Goal: Task Accomplishment & Management: Use online tool/utility

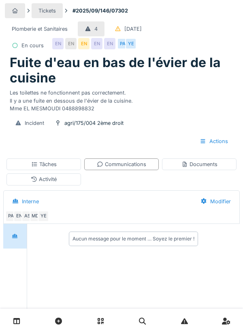
scroll to position [7, 0]
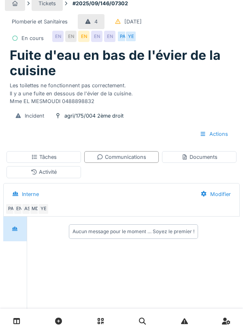
click at [213, 156] on div "Documents" at bounding box center [199, 157] width 36 height 8
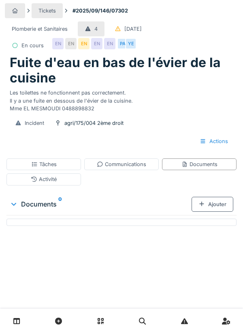
scroll to position [0, 0]
click at [218, 207] on div "Ajouter" at bounding box center [212, 204] width 42 height 15
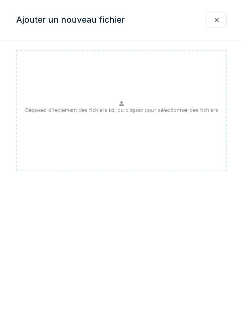
click at [169, 118] on div "Déposez directement des fichiers ici, ou cliquez pour sélectionner des fichiers" at bounding box center [121, 110] width 210 height 121
type input "**********"
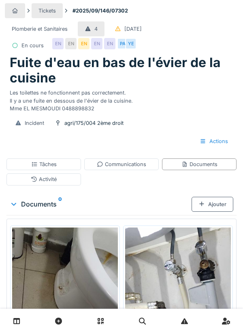
scroll to position [57, 0]
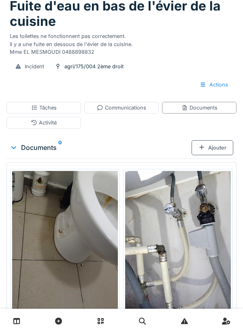
click at [215, 154] on div "Ajouter" at bounding box center [212, 147] width 42 height 15
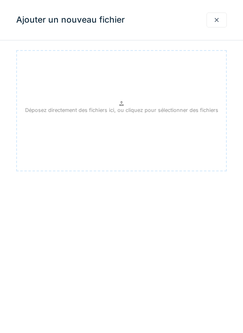
click at [154, 114] on p "Déposez directement des fichiers ici, ou cliquez pour sélectionner des fichiers" at bounding box center [121, 110] width 193 height 8
type input "**********"
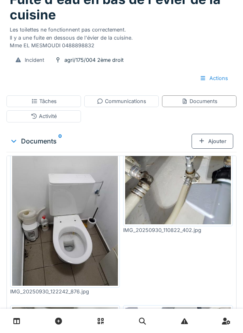
scroll to position [0, 0]
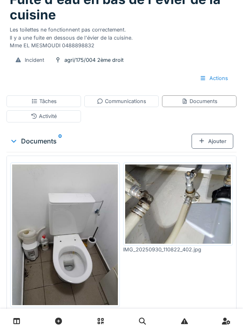
click at [222, 140] on div "Ajouter" at bounding box center [212, 141] width 42 height 15
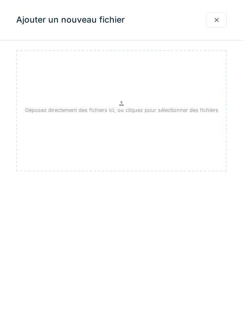
click at [168, 113] on p "Déposez directement des fichiers ici, ou cliquez pour sélectionner des fichiers" at bounding box center [121, 110] width 193 height 8
type input "**********"
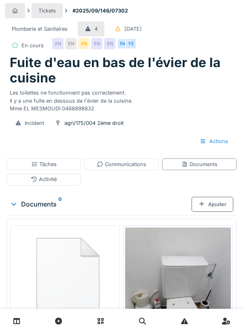
click at [133, 160] on div "Communications" at bounding box center [121, 164] width 49 height 8
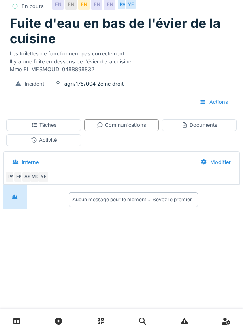
scroll to position [41, 0]
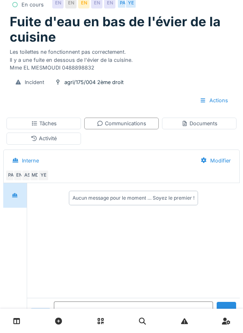
click at [96, 327] on textarea at bounding box center [133, 315] width 159 height 26
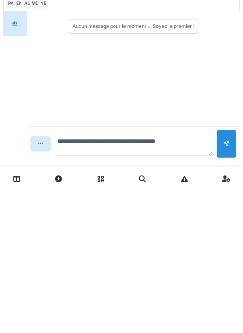
scroll to position [81, 0]
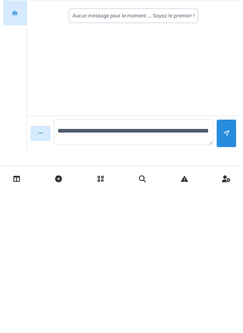
type textarea "**********"
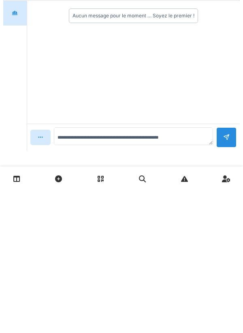
click at [234, 277] on div at bounding box center [226, 280] width 20 height 20
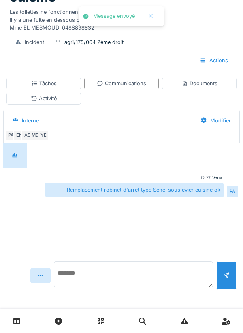
click at [94, 279] on textarea at bounding box center [133, 275] width 159 height 26
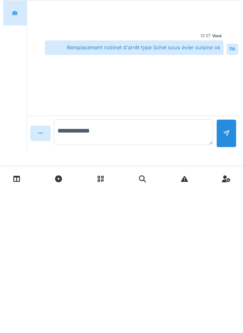
type textarea "**********"
click at [232, 277] on div at bounding box center [226, 280] width 20 height 20
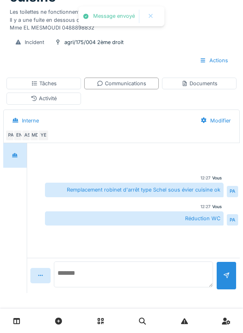
click at [82, 277] on textarea at bounding box center [133, 275] width 159 height 26
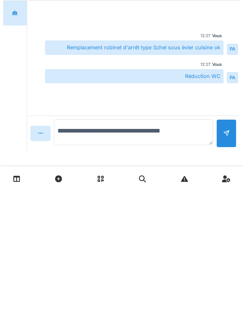
type textarea "**********"
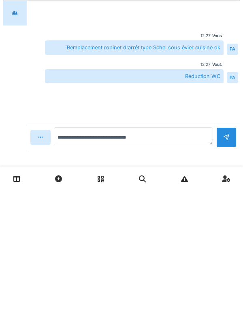
click at [222, 280] on div at bounding box center [226, 280] width 20 height 20
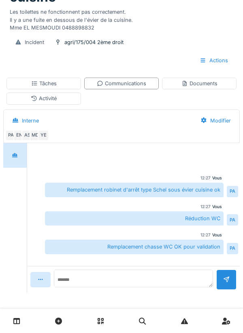
click at [72, 99] on div "Activité" at bounding box center [43, 99] width 74 height 12
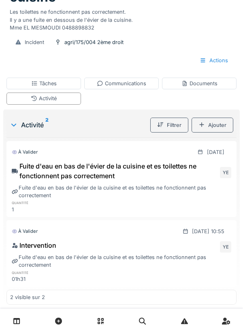
click at [218, 126] on div "Ajouter" at bounding box center [212, 125] width 42 height 15
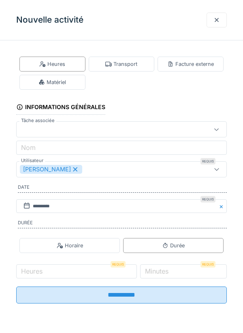
click at [71, 80] on div "Matériel" at bounding box center [52, 82] width 66 height 15
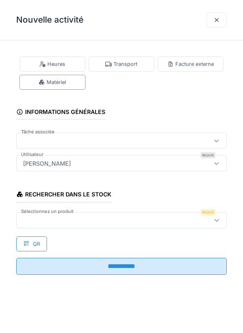
click at [79, 227] on div at bounding box center [121, 220] width 210 height 16
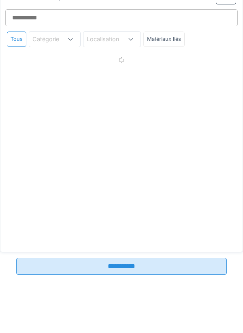
click at [79, 217] on div "Sélectionnez un produit Tous Catégorie Localisation Matériaux liés" at bounding box center [121, 119] width 242 height 266
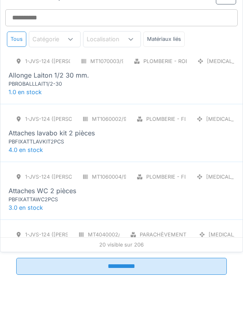
scroll to position [0, 0]
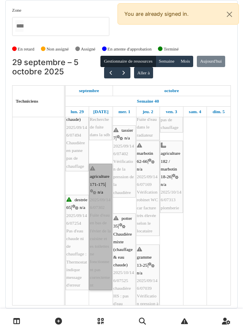
click at [108, 188] on link "agriculture 171-175 | n/a 2025/09/146/07302 Fuite d'eau en bas de l'évier de la…" at bounding box center [100, 227] width 23 height 127
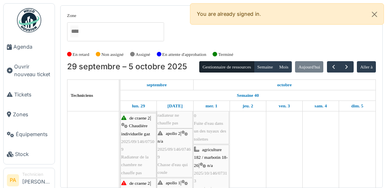
scroll to position [437, 0]
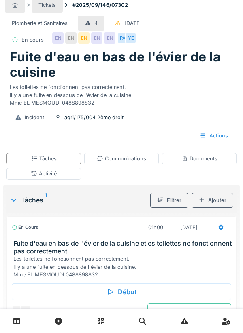
scroll to position [26, 0]
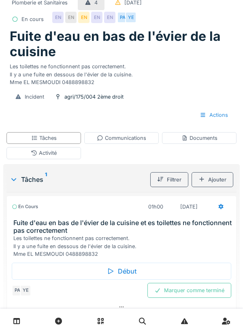
click at [72, 156] on div "Activité" at bounding box center [43, 153] width 74 height 12
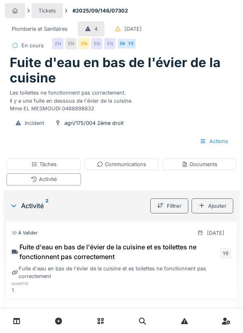
click at [220, 209] on div "Ajouter" at bounding box center [212, 205] width 42 height 15
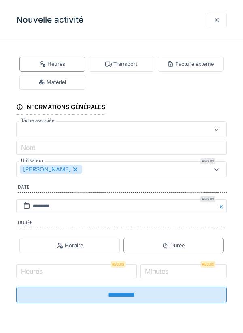
click at [51, 290] on input "**********" at bounding box center [121, 295] width 210 height 17
click at [84, 80] on div "Matériel" at bounding box center [52, 82] width 66 height 15
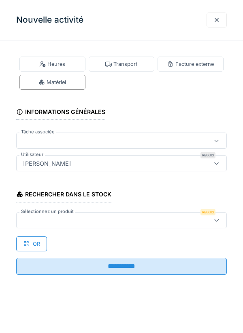
click at [46, 221] on div at bounding box center [108, 220] width 176 height 9
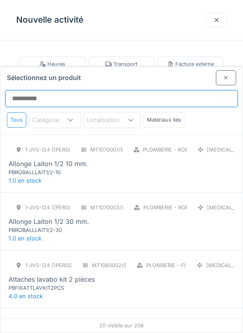
click at [27, 90] on input "Sélectionnez un produit" at bounding box center [121, 98] width 232 height 17
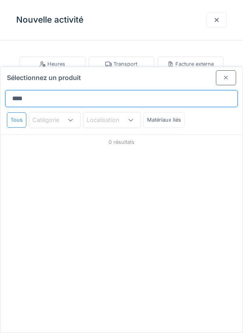
type input "*****"
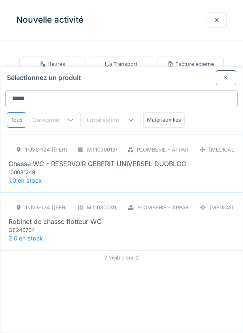
click at [171, 159] on div "Chasse WC - RESERVOIR GEBERIT UNIVERSEL DUOBLOC" at bounding box center [96, 164] width 177 height 10
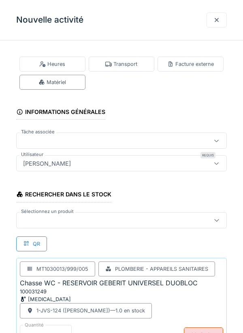
click at [68, 223] on div at bounding box center [108, 220] width 176 height 9
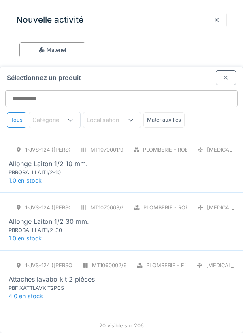
scroll to position [53, 0]
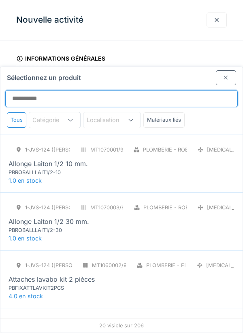
click at [42, 90] on input "Sélectionnez un produit" at bounding box center [121, 98] width 232 height 17
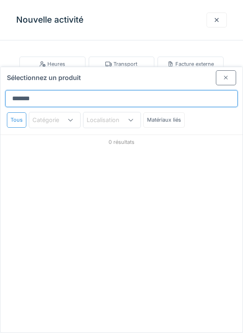
scroll to position [0, 0]
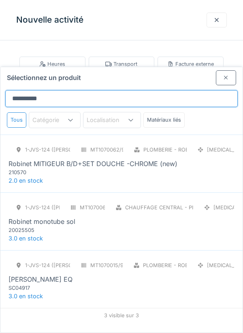
type input "**********"
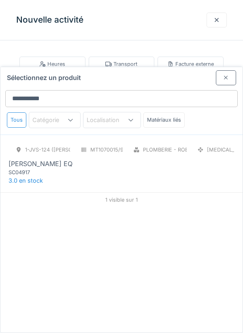
click at [63, 159] on div "[PERSON_NAME] EQ" at bounding box center [40, 164] width 64 height 10
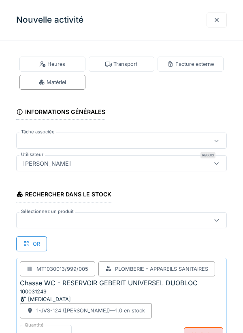
click at [38, 143] on div at bounding box center [108, 140] width 176 height 9
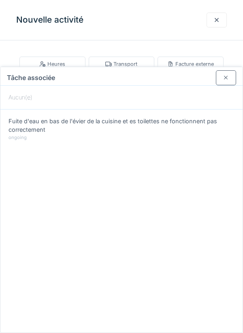
click at [228, 74] on div at bounding box center [225, 78] width 6 height 8
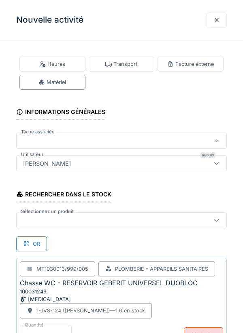
click at [38, 224] on div at bounding box center [108, 220] width 176 height 9
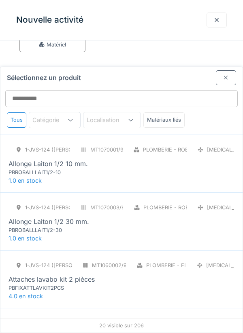
scroll to position [53, 0]
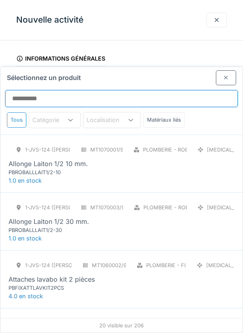
click at [46, 90] on input "Sélectionnez un produit" at bounding box center [121, 98] width 232 height 17
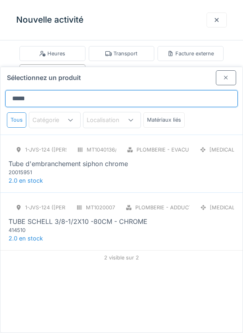
type input "******"
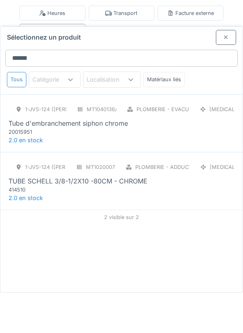
click at [131, 217] on div "TUBE SCHELL 3/8-1/2X10 -80CM - CHROME" at bounding box center [77, 222] width 139 height 10
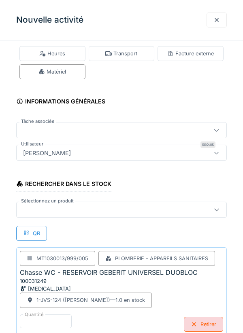
click at [38, 209] on div at bounding box center [108, 209] width 176 height 9
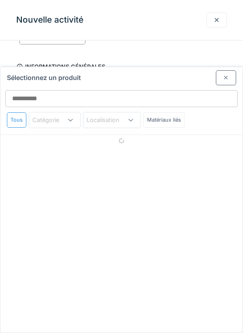
scroll to position [53, 0]
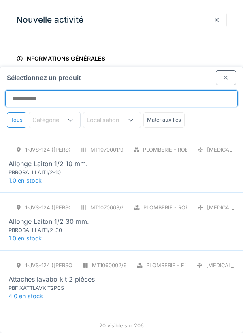
click at [44, 90] on input "Sélectionnez un produit" at bounding box center [121, 98] width 232 height 17
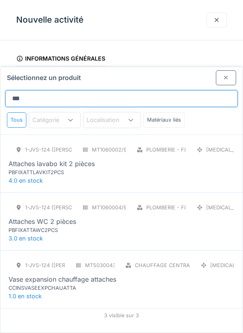
type input "****"
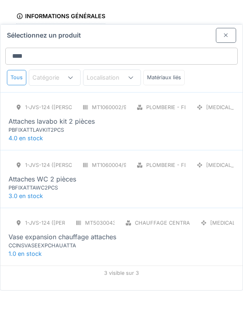
click at [65, 217] on div "Attaches WC 2 pièces" at bounding box center [42, 222] width 68 height 10
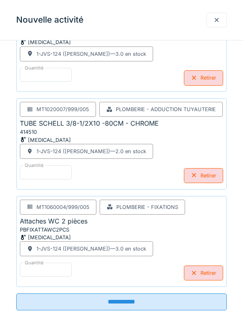
scroll to position [354, 0]
click at [162, 305] on input "**********" at bounding box center [121, 302] width 210 height 17
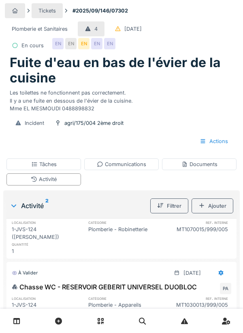
scroll to position [209, 0]
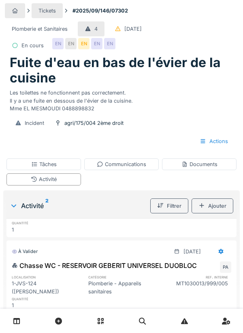
click at [74, 162] on div "Tâches" at bounding box center [43, 164] width 74 height 12
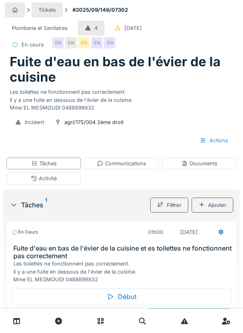
scroll to position [26, 0]
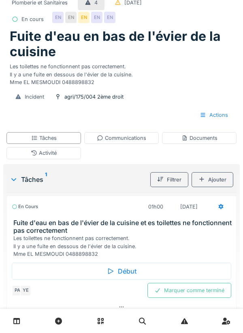
click at [196, 291] on div "Marquer comme terminé" at bounding box center [189, 290] width 84 height 15
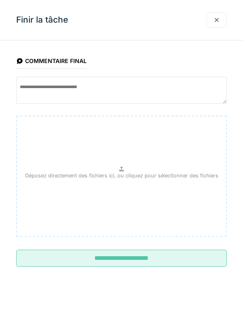
click at [160, 262] on input "**********" at bounding box center [121, 258] width 210 height 17
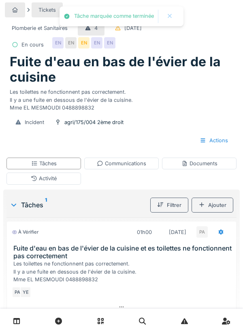
scroll to position [19, 0]
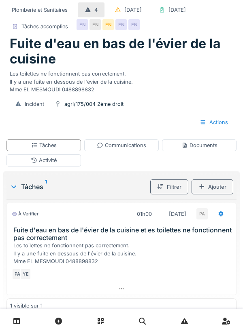
click at [67, 151] on div "Tâches" at bounding box center [43, 145] width 74 height 12
click at [69, 166] on div "Activité" at bounding box center [43, 160] width 74 height 12
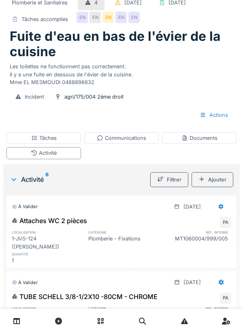
click at [217, 187] on div "Ajouter" at bounding box center [212, 179] width 42 height 15
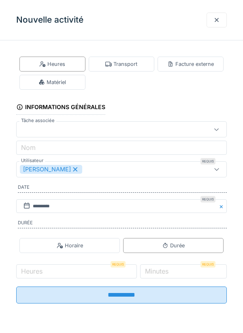
click at [73, 87] on div "Matériel" at bounding box center [52, 82] width 66 height 15
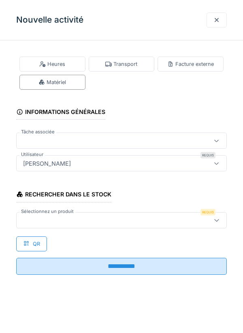
click at [75, 70] on div "Heures" at bounding box center [52, 64] width 66 height 15
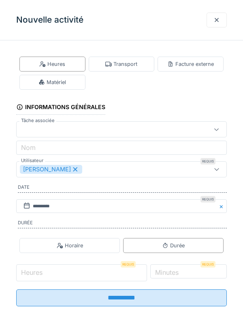
click at [129, 276] on input "Heures" at bounding box center [81, 272] width 131 height 17
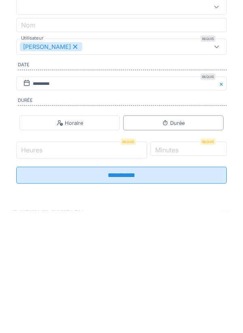
scroll to position [93, 0]
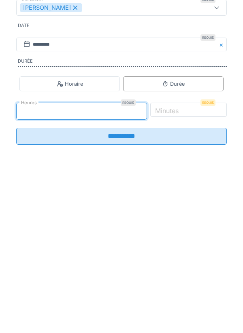
type input "*"
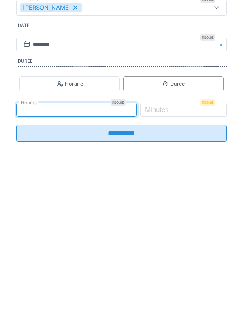
click at [170, 275] on label "Minutes" at bounding box center [156, 271] width 27 height 10
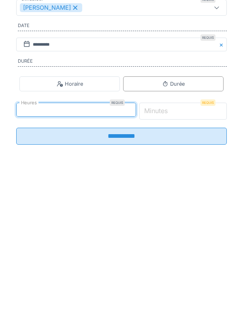
click at [183, 275] on input "*" at bounding box center [183, 272] width 88 height 17
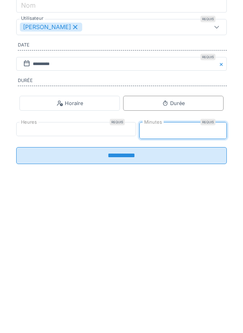
type input "*"
type input "**"
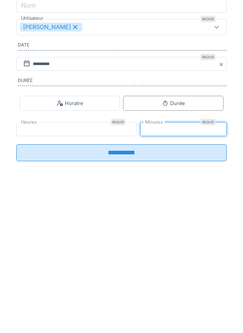
click at [186, 304] on input "**********" at bounding box center [121, 295] width 210 height 17
